Goal: Transaction & Acquisition: Book appointment/travel/reservation

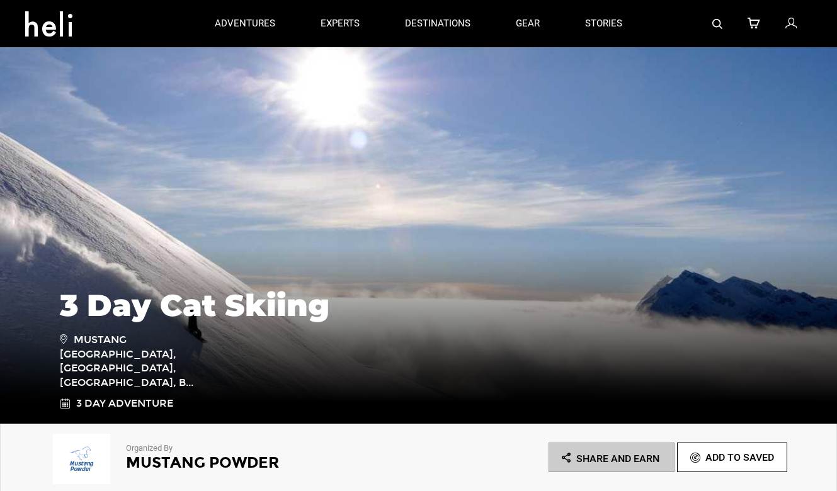
click at [722, 17] on link at bounding box center [717, 23] width 10 height 47
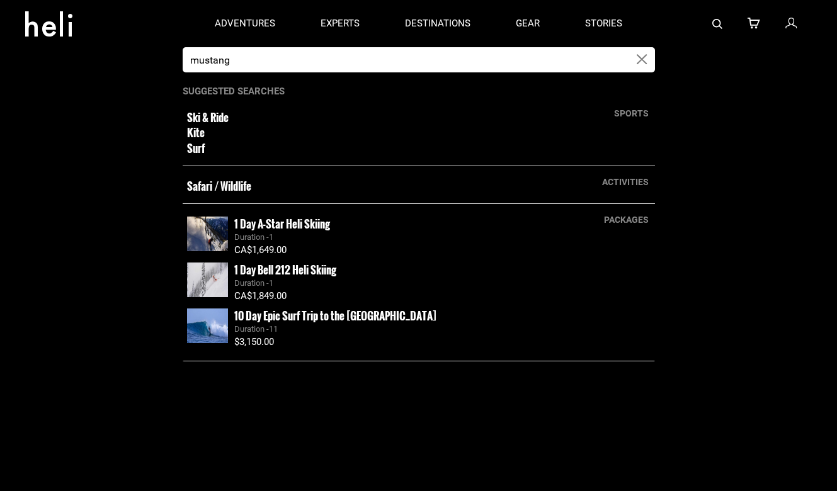
type input "mustang"
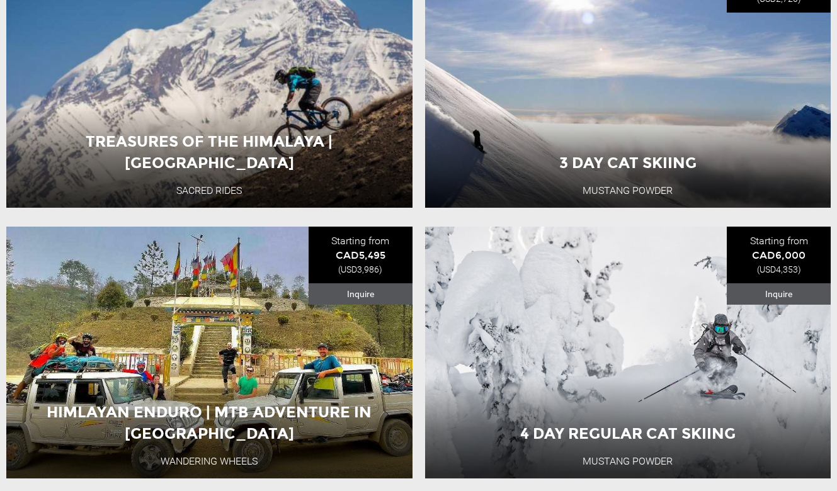
scroll to position [257, 0]
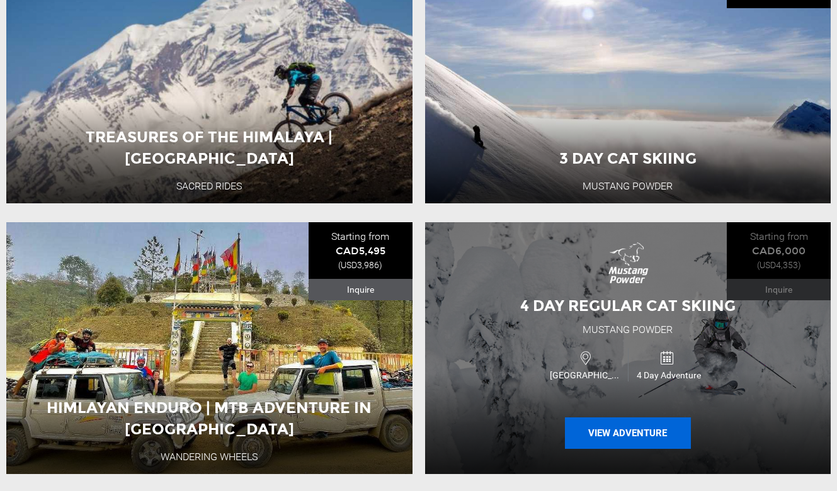
click at [635, 441] on button "View Adventure" at bounding box center [628, 432] width 126 height 31
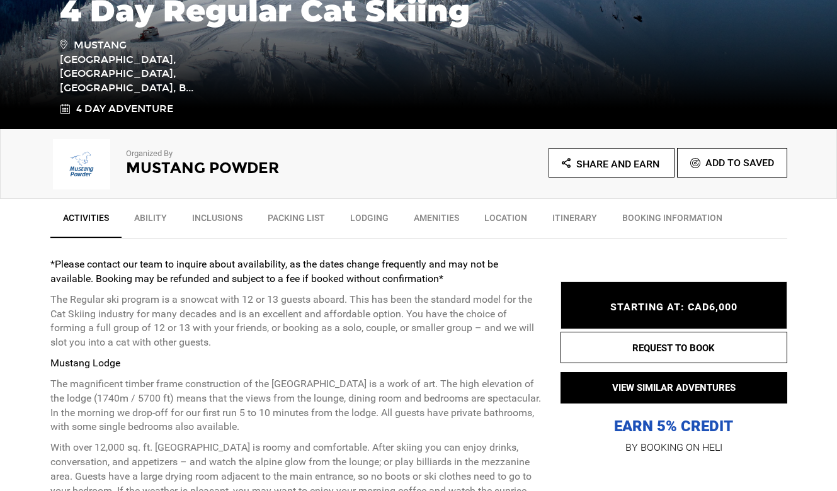
scroll to position [297, 0]
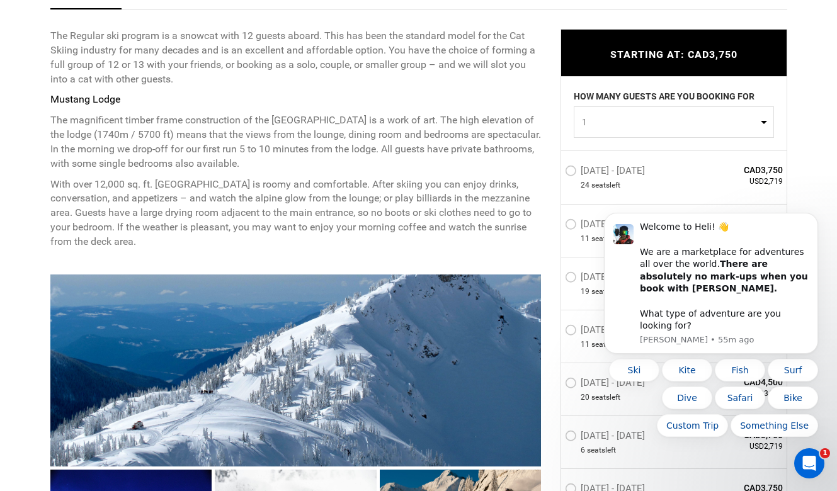
scroll to position [631, 0]
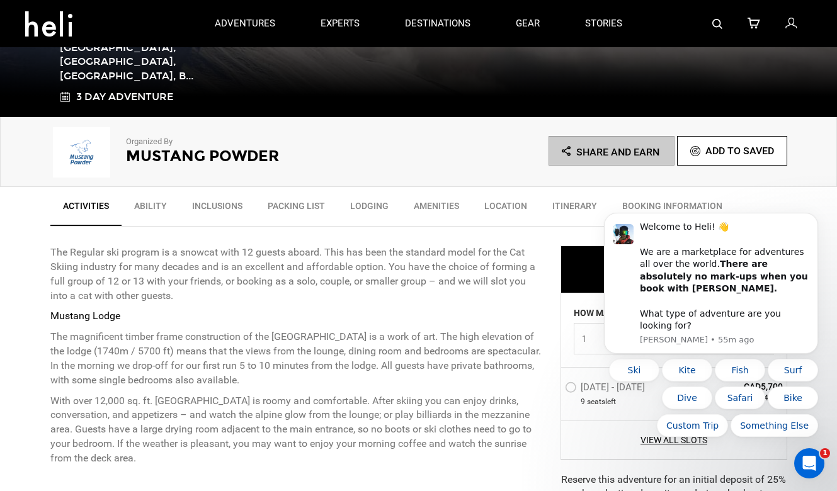
scroll to position [306, 0]
